Goal: Task Accomplishment & Management: Use online tool/utility

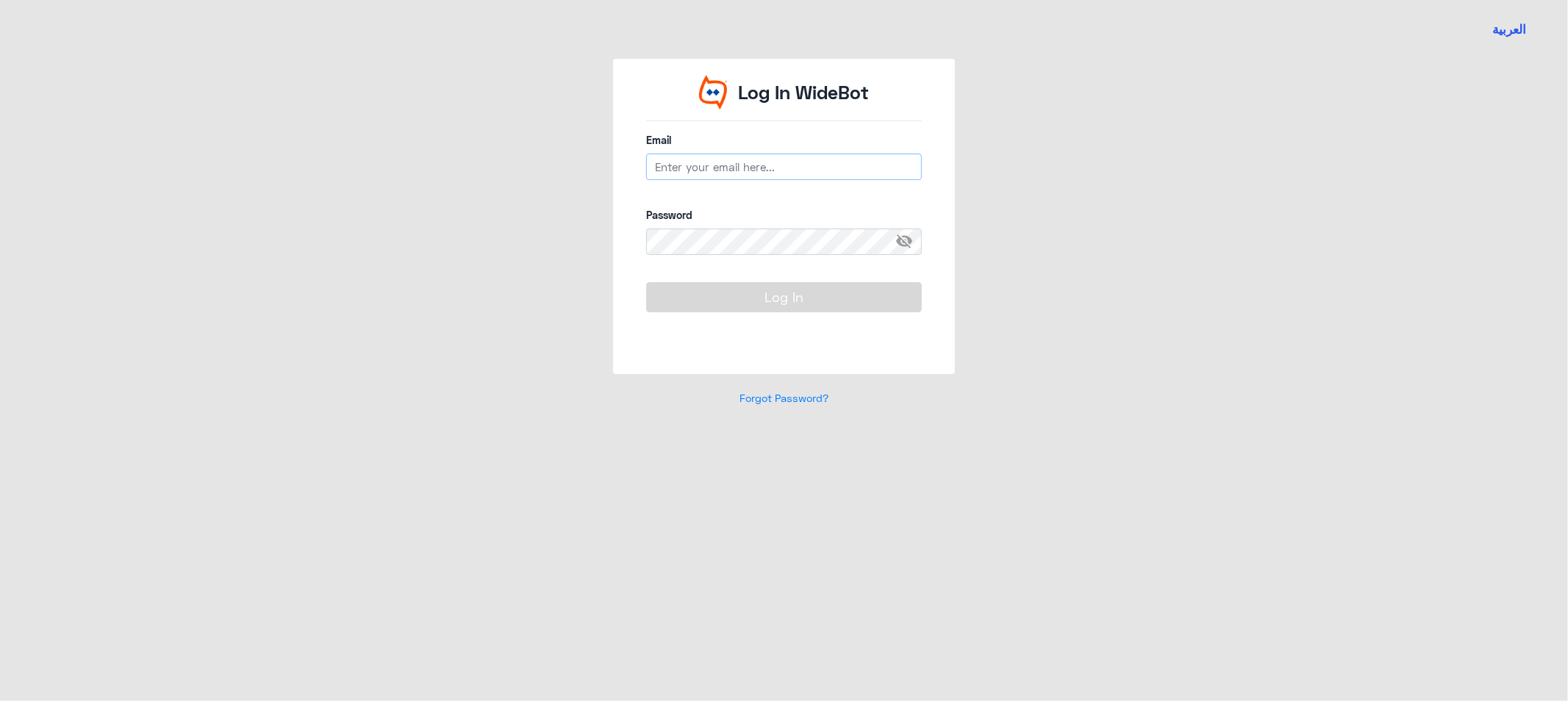
click at [762, 159] on input "email" at bounding box center [784, 166] width 275 height 26
drag, startPoint x: 802, startPoint y: 167, endPoint x: 553, endPoint y: 145, distance: 250.0
click at [575, 149] on div "Log In WideBot Email Password visibility_off Log In Forgot Password?" at bounding box center [784, 241] width 838 height 364
type input "[EMAIL_ADDRESS][DOMAIN_NAME]"
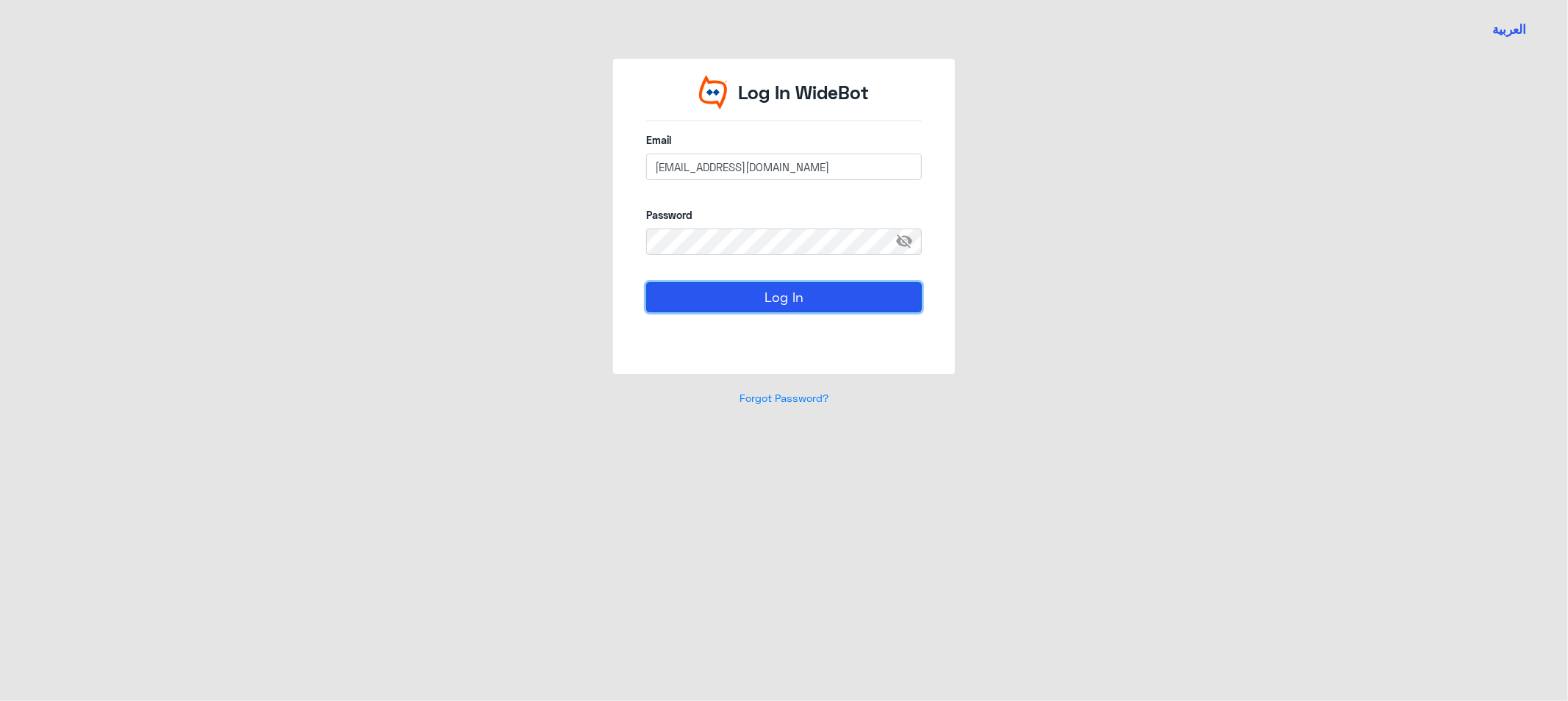
click at [704, 296] on button "Log In" at bounding box center [784, 297] width 275 height 30
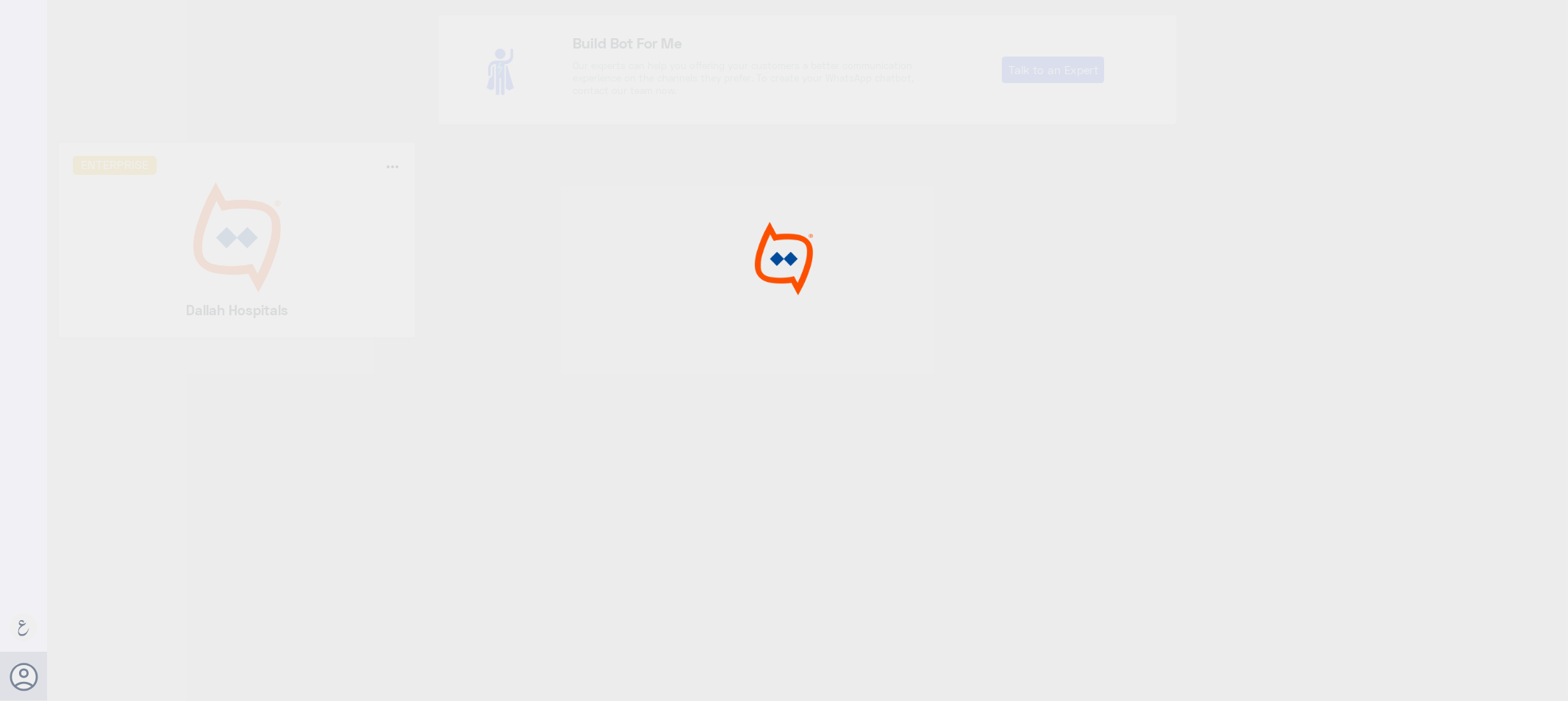
click at [295, 291] on div at bounding box center [784, 352] width 1568 height 706
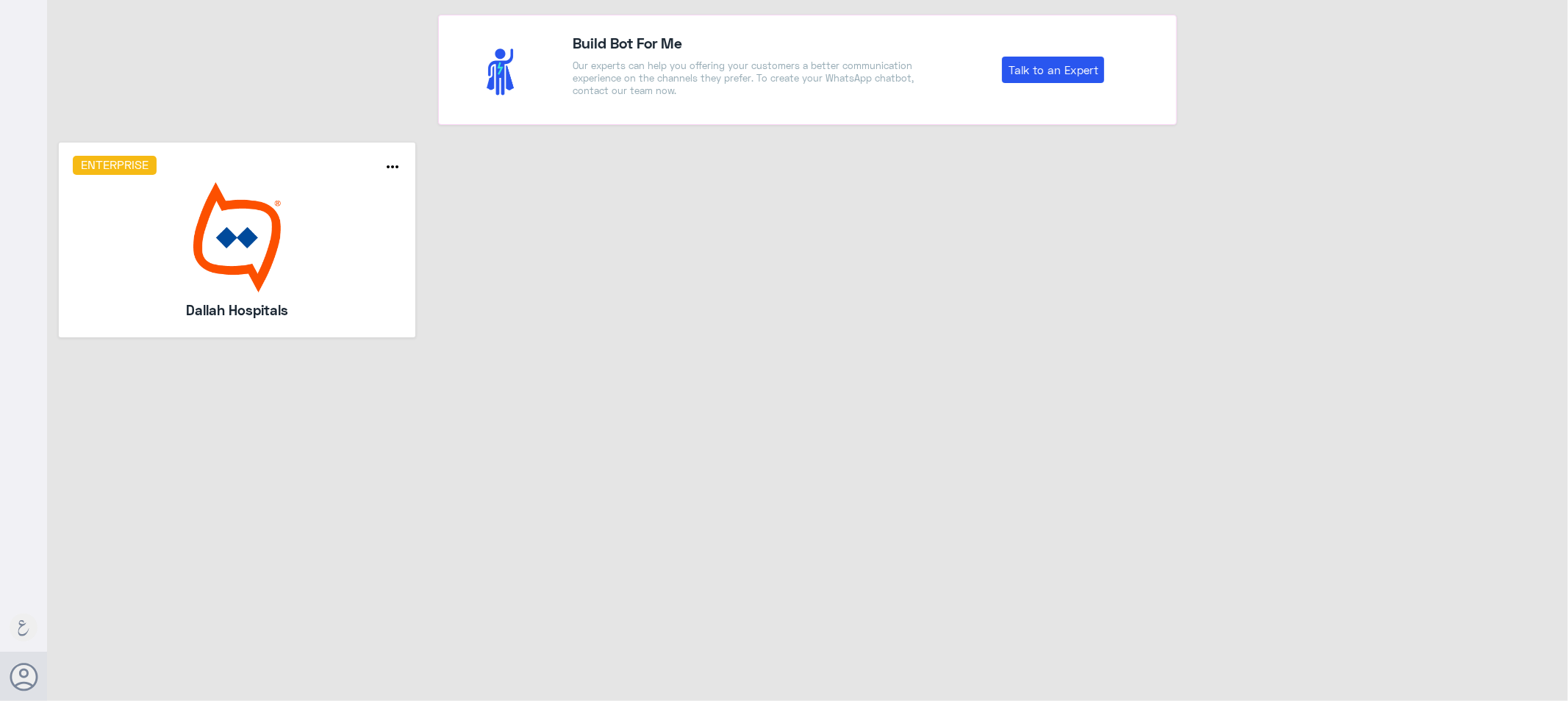
click at [295, 291] on img at bounding box center [237, 237] width 329 height 111
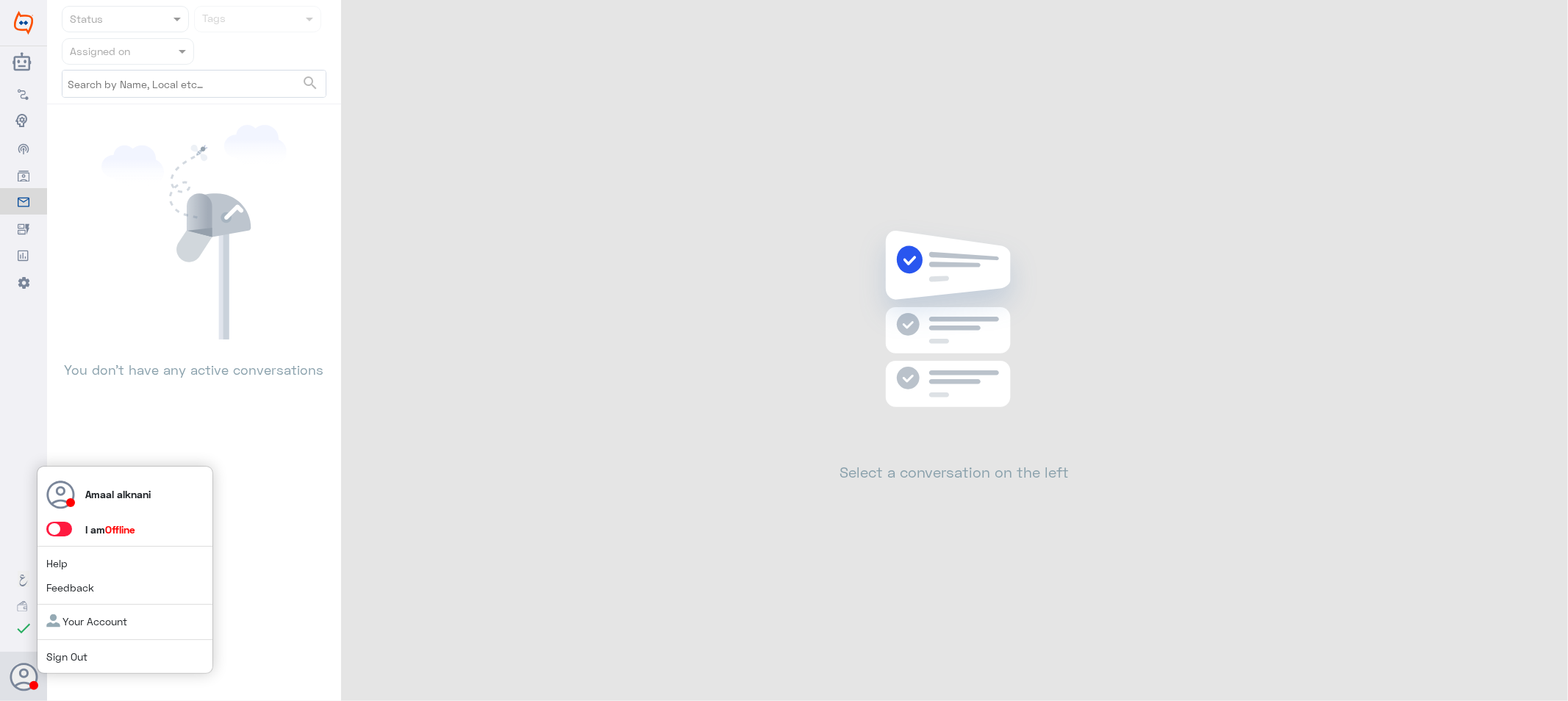
click at [68, 527] on span at bounding box center [60, 529] width 26 height 15
click at [0, 0] on input "checkbox" at bounding box center [0, 0] width 0 height 0
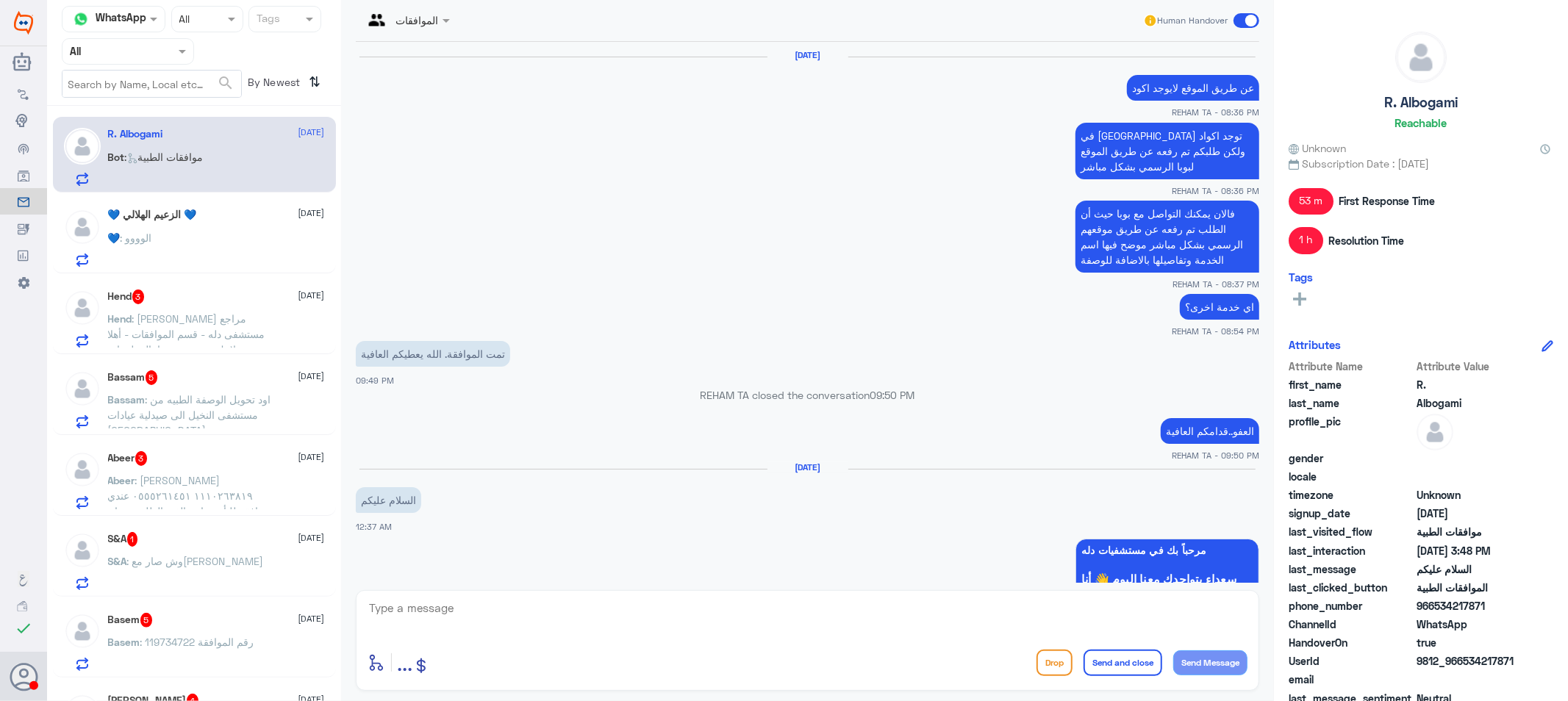
scroll to position [1374, 0]
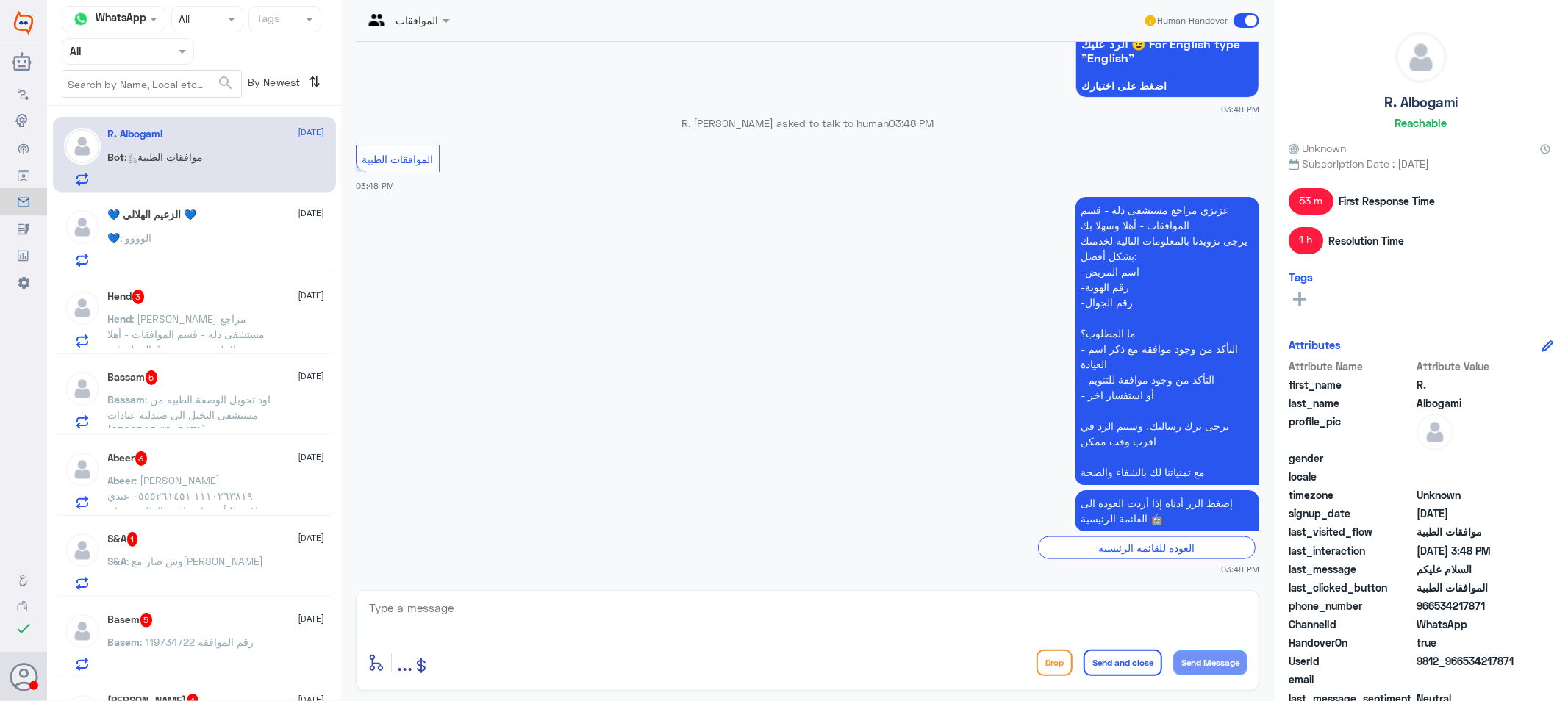
click at [105, 44] on input "text" at bounding box center [110, 51] width 81 height 17
click at [126, 148] on Inbox "Your Inbox" at bounding box center [120, 148] width 51 height 12
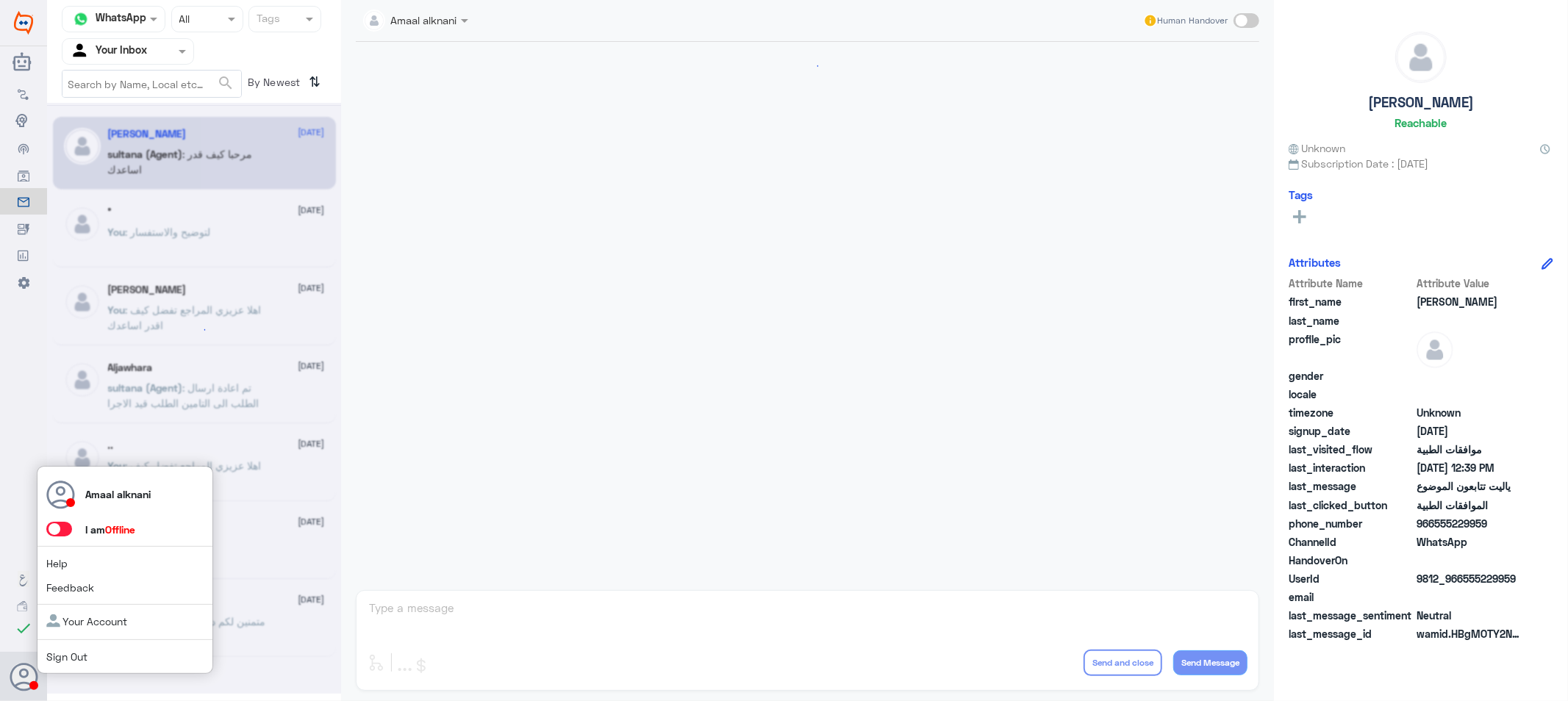
scroll to position [1274, 0]
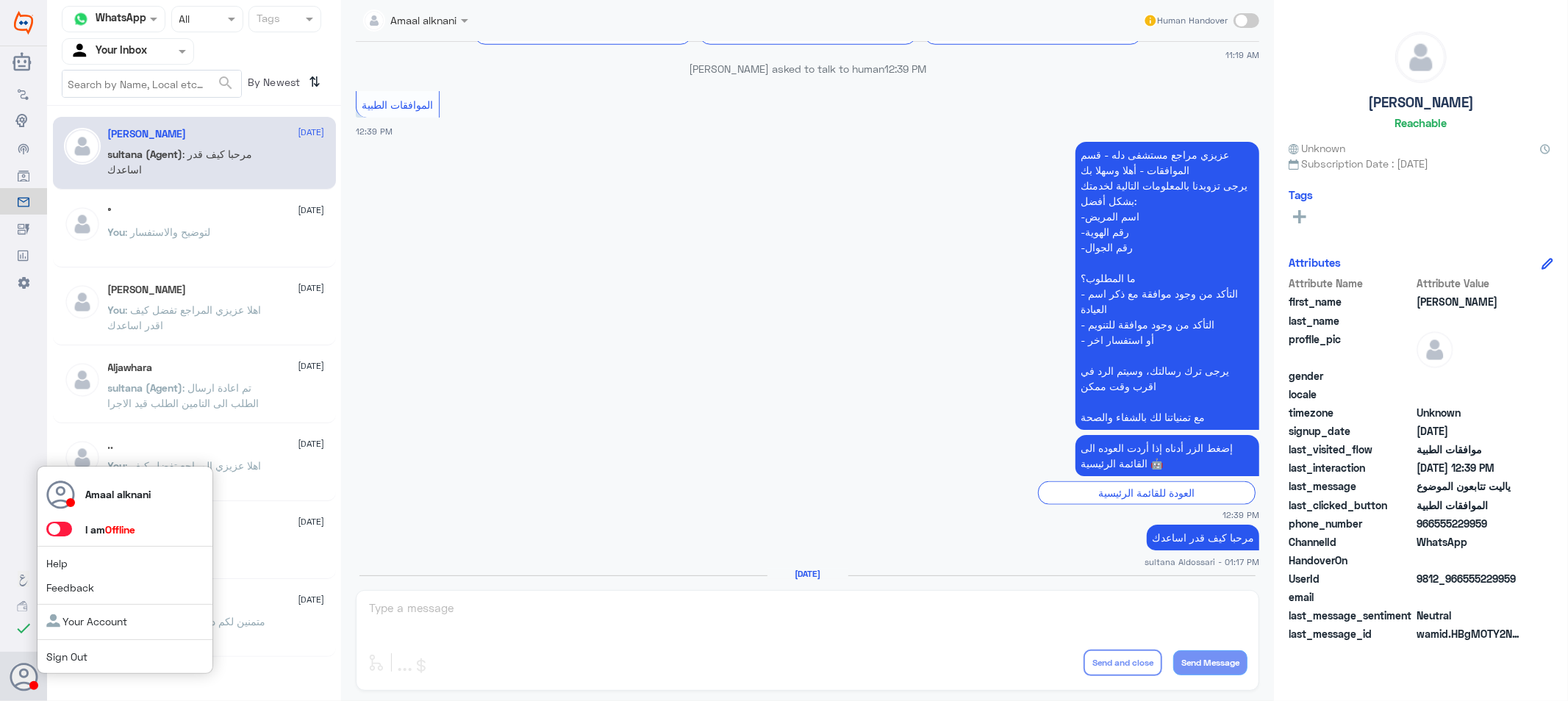
click at [64, 533] on span at bounding box center [60, 529] width 26 height 15
click at [0, 0] on input "checkbox" at bounding box center [0, 0] width 0 height 0
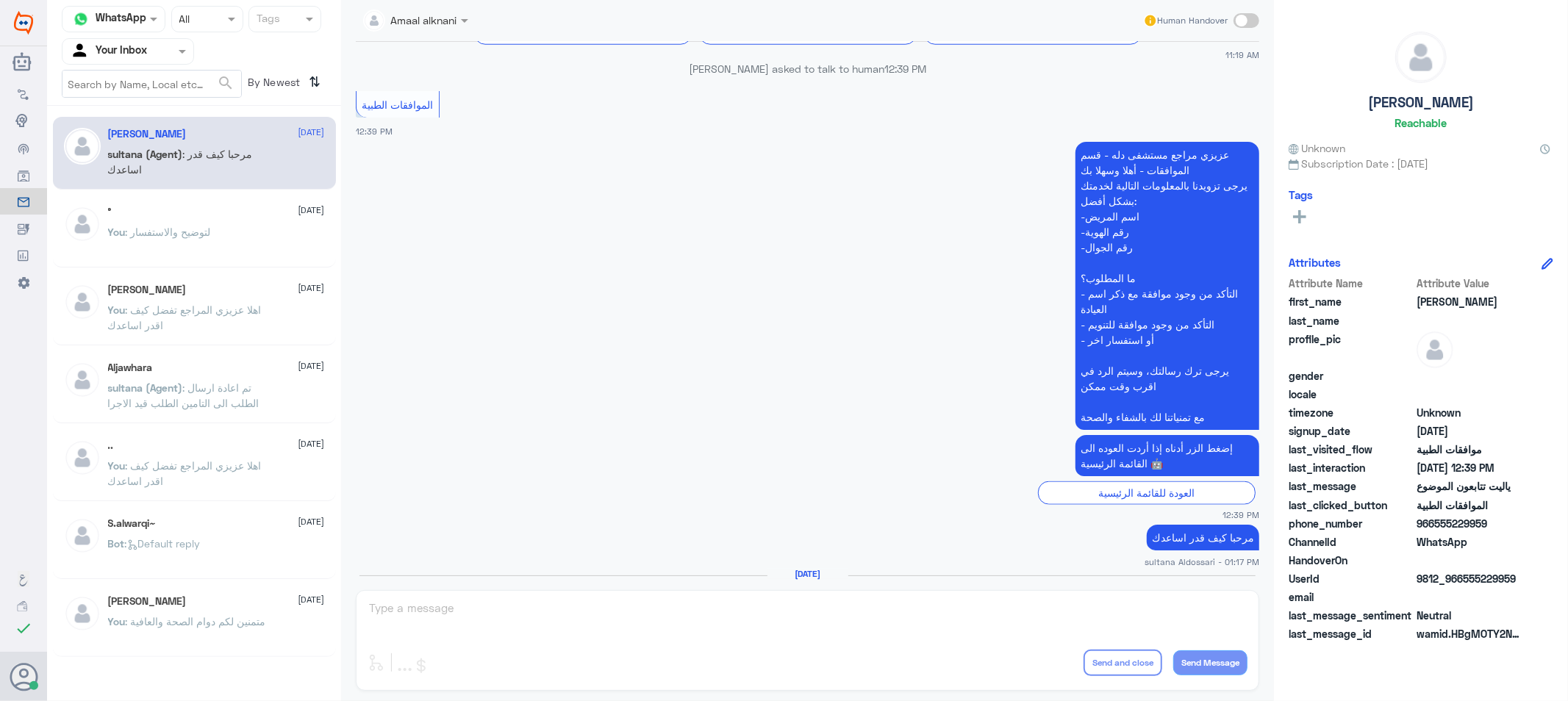
click at [493, 615] on div "Amaal alknani Human Handover [DATE] القائمة الرئيسية 10:51 AM مرحباً بك في مستش…" at bounding box center [807, 352] width 933 height 706
